Goal: Task Accomplishment & Management: Use online tool/utility

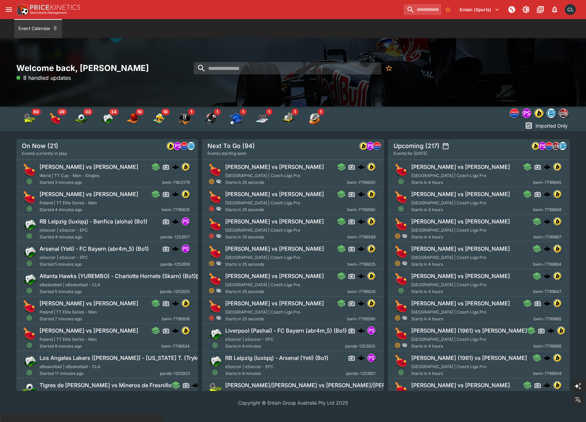
click at [5, 12] on icon "open drawer" at bounding box center [9, 9] width 8 height 8
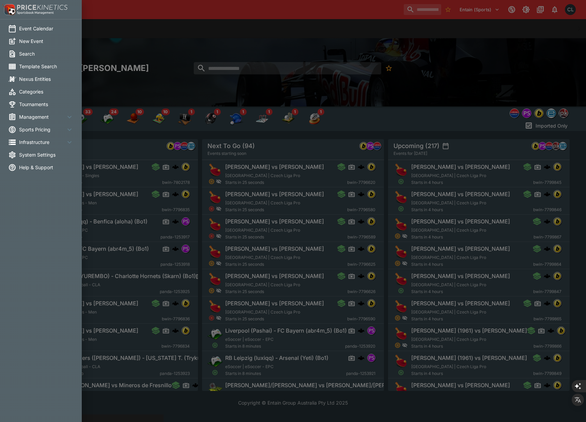
click at [36, 140] on span "Infrastructure" at bounding box center [42, 141] width 46 height 7
click at [38, 143] on span "Infrastructure" at bounding box center [42, 141] width 46 height 7
click at [38, 116] on span "Management" at bounding box center [42, 116] width 46 height 7
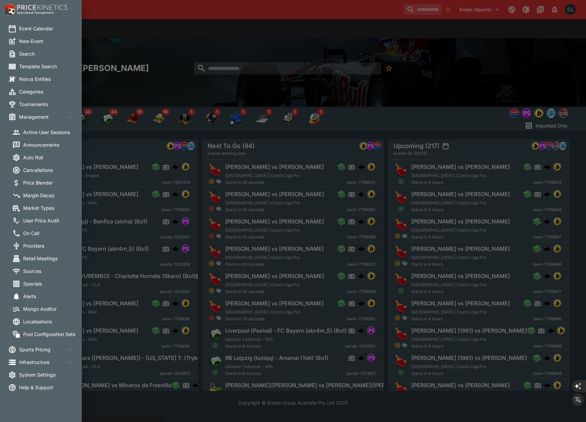
click at [38, 116] on span "Management" at bounding box center [42, 116] width 46 height 7
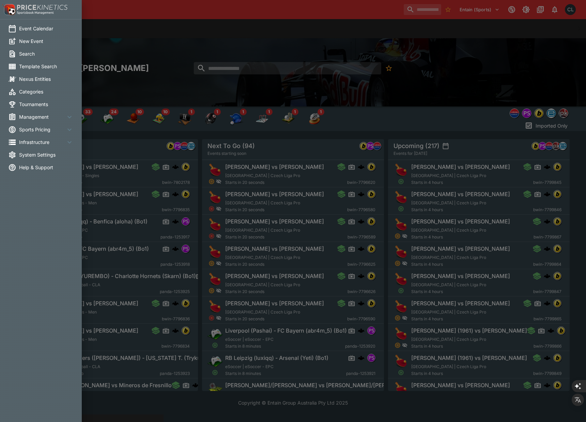
click at [38, 116] on span "Management" at bounding box center [42, 116] width 46 height 7
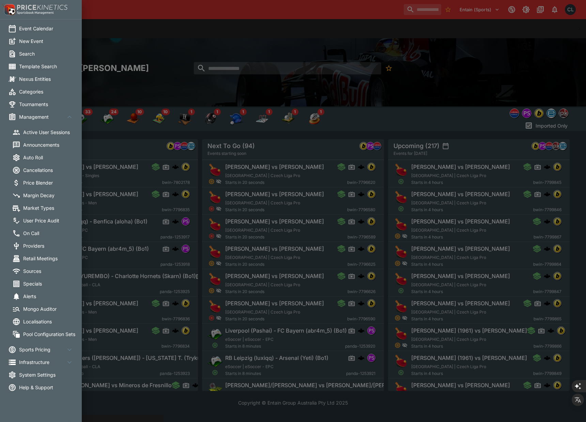
click at [35, 229] on span "On Call" at bounding box center [50, 232] width 55 height 7
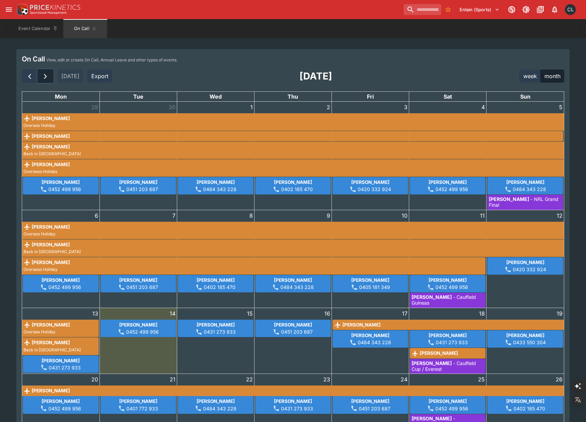
click at [44, 75] on span "button" at bounding box center [45, 76] width 8 height 8
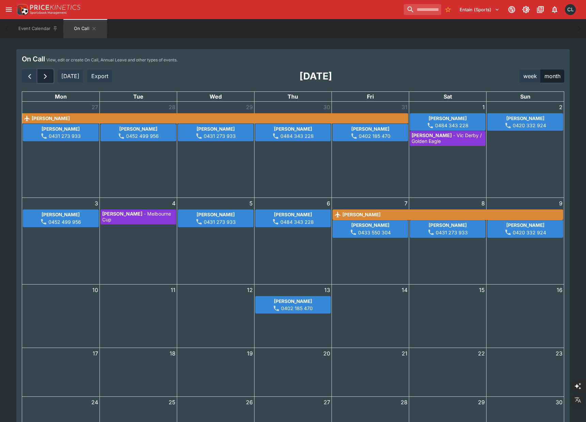
click at [44, 75] on span "button" at bounding box center [45, 76] width 8 height 8
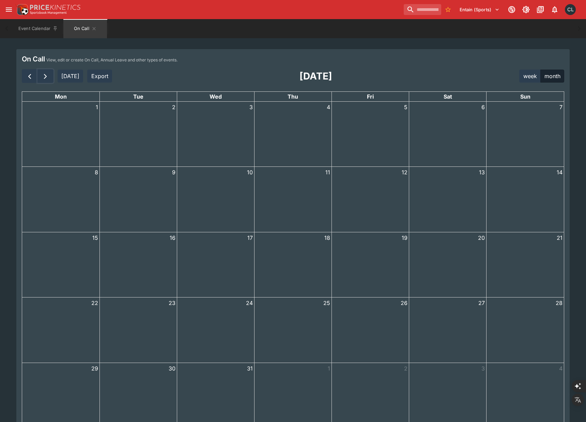
click at [391, 129] on div "5" at bounding box center [370, 134] width 77 height 65
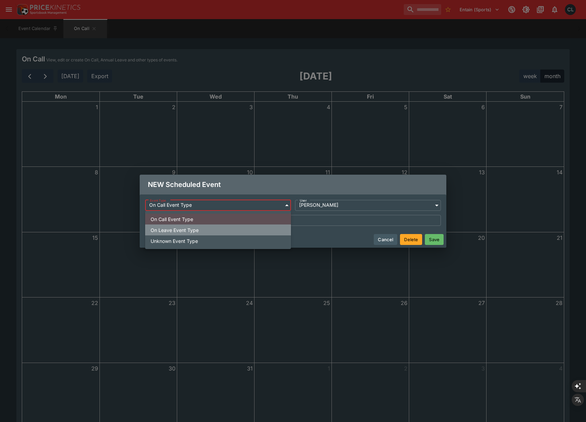
click at [237, 226] on li "On Leave Event Type" at bounding box center [218, 229] width 146 height 11
type input "**********"
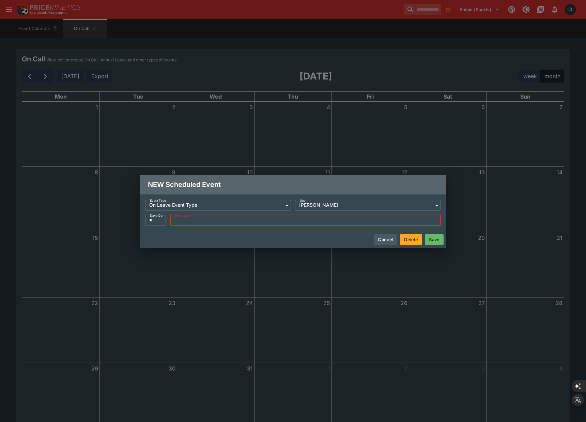
click at [224, 219] on input "Description" at bounding box center [305, 219] width 271 height 11
drag, startPoint x: 158, startPoint y: 222, endPoint x: 137, endPoint y: 222, distance: 20.4
click at [137, 222] on div "**********" at bounding box center [293, 211] width 586 height 422
type input "**"
click at [436, 239] on button "Save" at bounding box center [434, 239] width 19 height 11
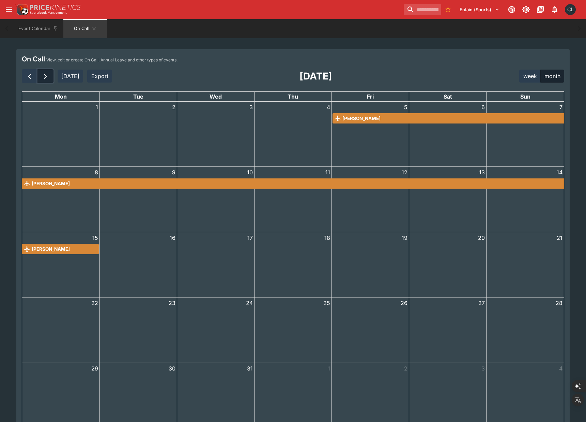
click at [44, 77] on span "button" at bounding box center [45, 76] width 8 height 8
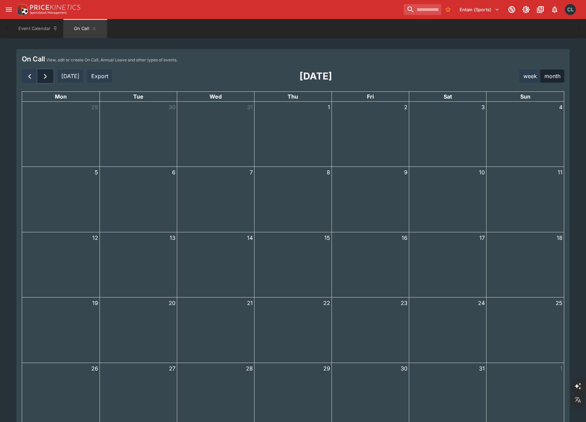
click at [40, 78] on button "button" at bounding box center [45, 76] width 16 height 14
click at [28, 78] on span "button" at bounding box center [30, 76] width 8 height 8
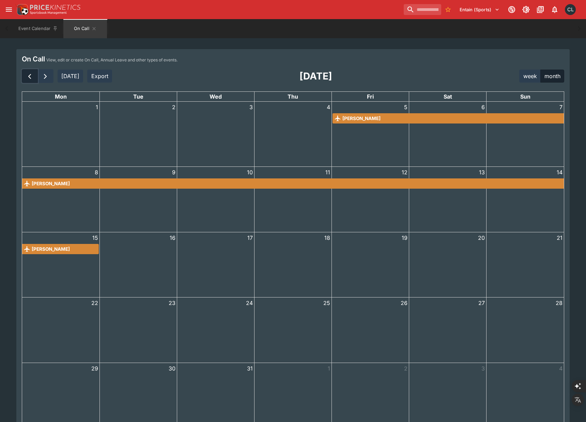
click at [28, 78] on span "button" at bounding box center [30, 76] width 8 height 8
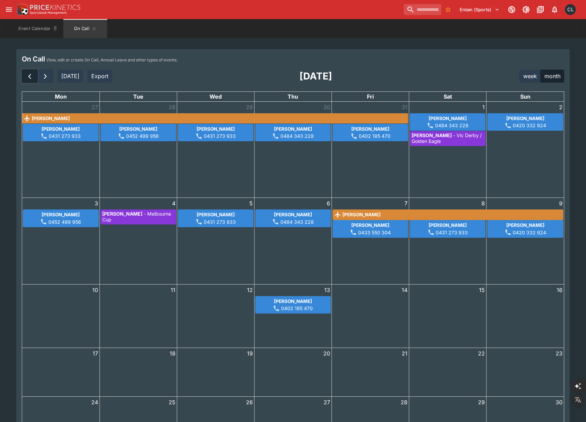
click at [30, 78] on span "button" at bounding box center [30, 76] width 8 height 8
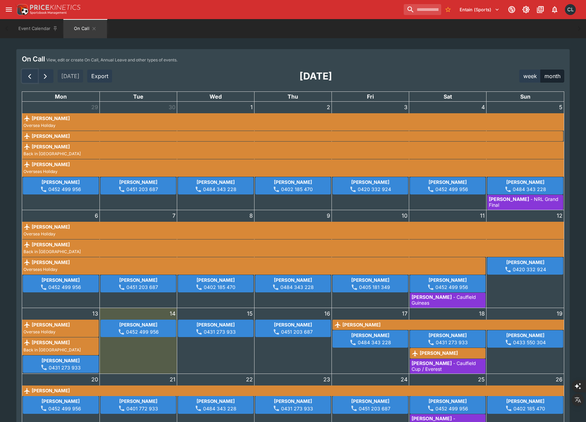
scroll to position [9, 0]
